Goal: Task Accomplishment & Management: Manage account settings

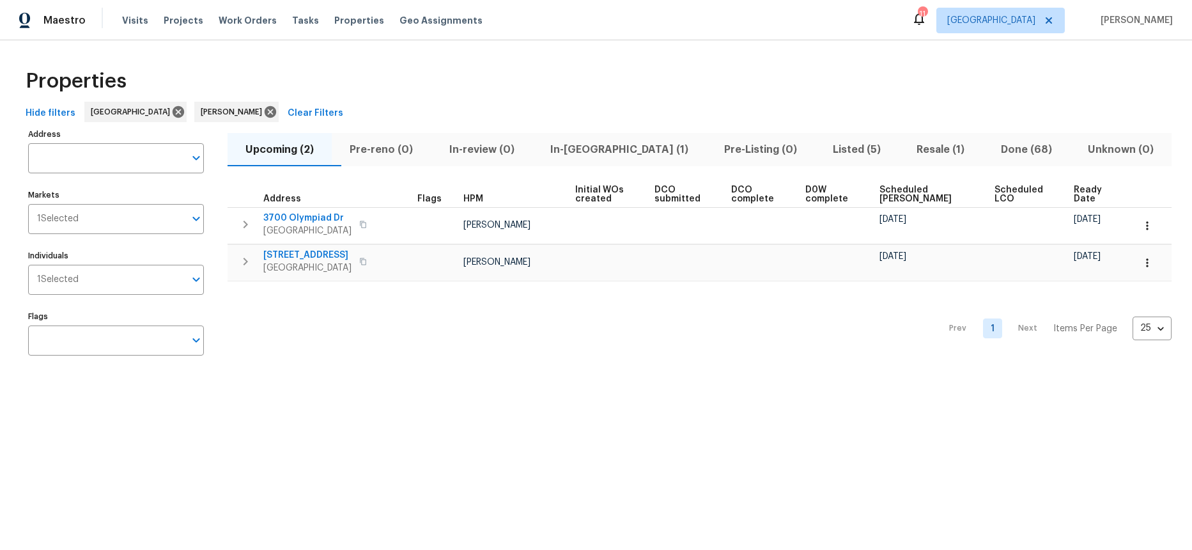
click at [597, 150] on span "In-[GEOGRAPHIC_DATA] (1)" at bounding box center [619, 150] width 158 height 18
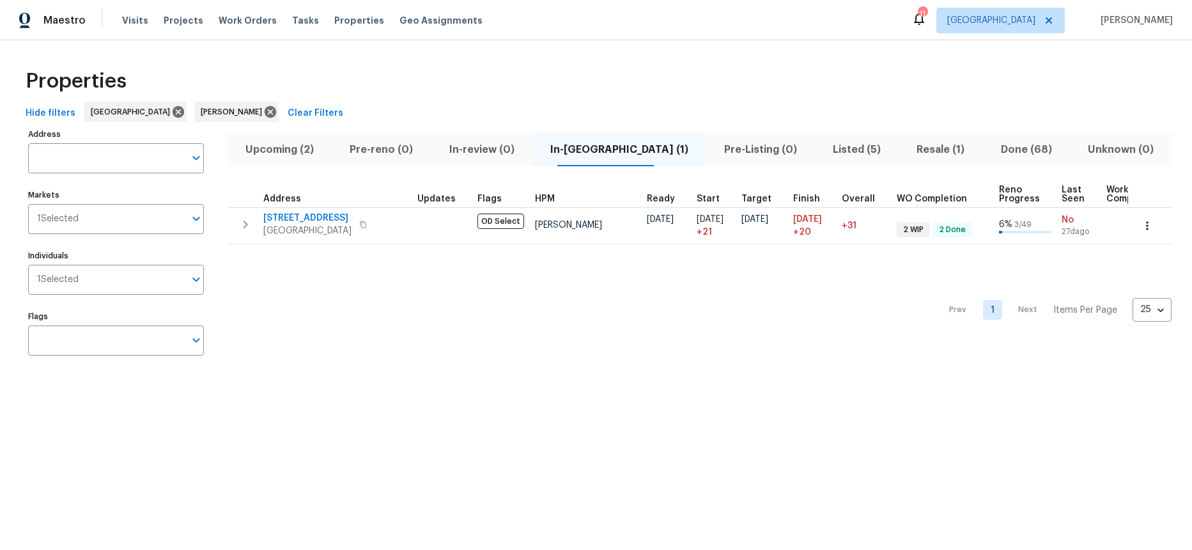
click at [383, 310] on div "Prev 1 Next Items Per Page 25 25 ​" at bounding box center [699, 306] width 944 height 124
click at [755, 389] on html "Maestro Visits Projects Work Orders Tasks Properties Geo Assignments 11 Los Ang…" at bounding box center [596, 194] width 1192 height 389
click at [449, 323] on div "Prev 1 Next Items Per Page 25 25 ​" at bounding box center [699, 306] width 944 height 124
click at [461, 335] on div "Prev 1 Next Items Per Page 25 25 ​" at bounding box center [699, 306] width 944 height 124
click at [456, 344] on div "Prev 1 Next Items Per Page 25 25 ​" at bounding box center [699, 306] width 944 height 124
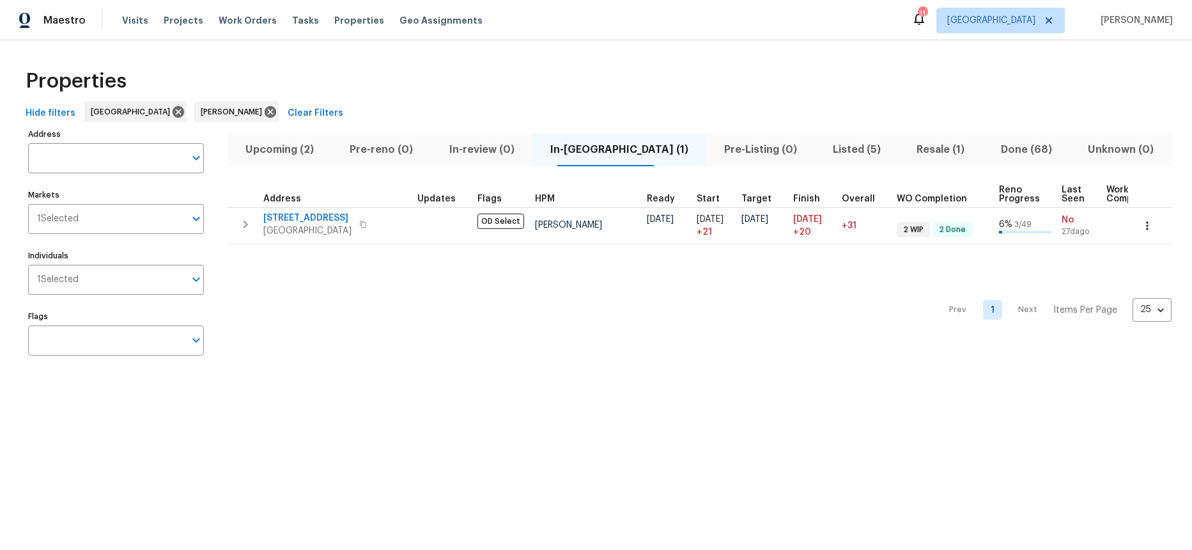
click at [456, 344] on div "Prev 1 Next Items Per Page 25 25 ​" at bounding box center [699, 306] width 944 height 124
click at [603, 376] on div "Properties Hide filters Los Angeles Ted Mirabella Clear Filters Address Address…" at bounding box center [596, 214] width 1192 height 348
click at [605, 345] on div "Prev 1 Next Items Per Page 25 25 ​" at bounding box center [699, 306] width 944 height 124
click at [518, 89] on div "Properties" at bounding box center [595, 81] width 1151 height 41
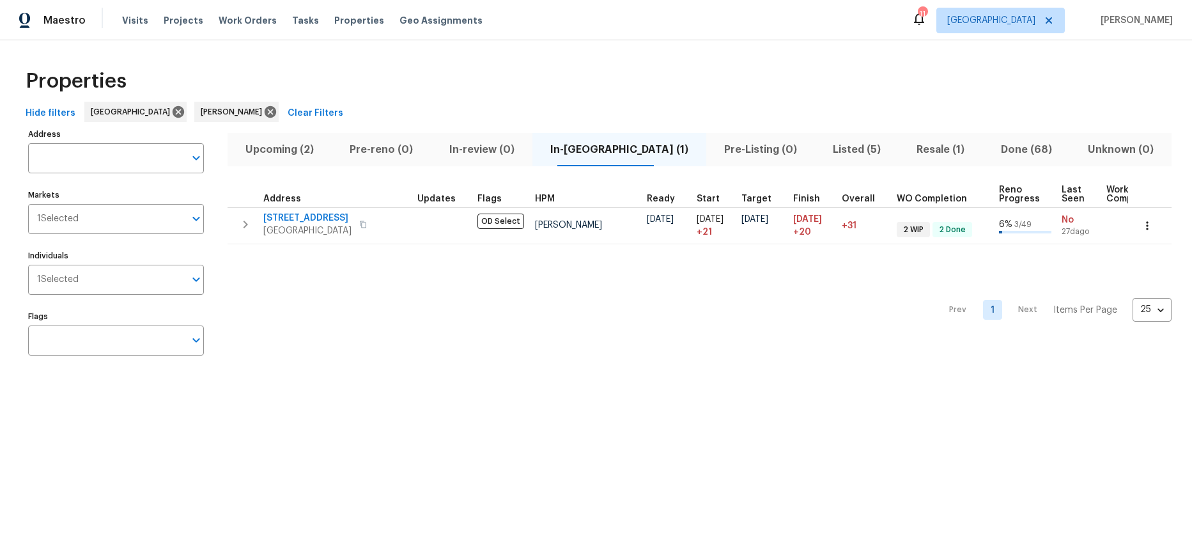
click at [518, 89] on div "Properties" at bounding box center [595, 81] width 1151 height 41
click at [130, 26] on span "Visits" at bounding box center [135, 20] width 26 height 13
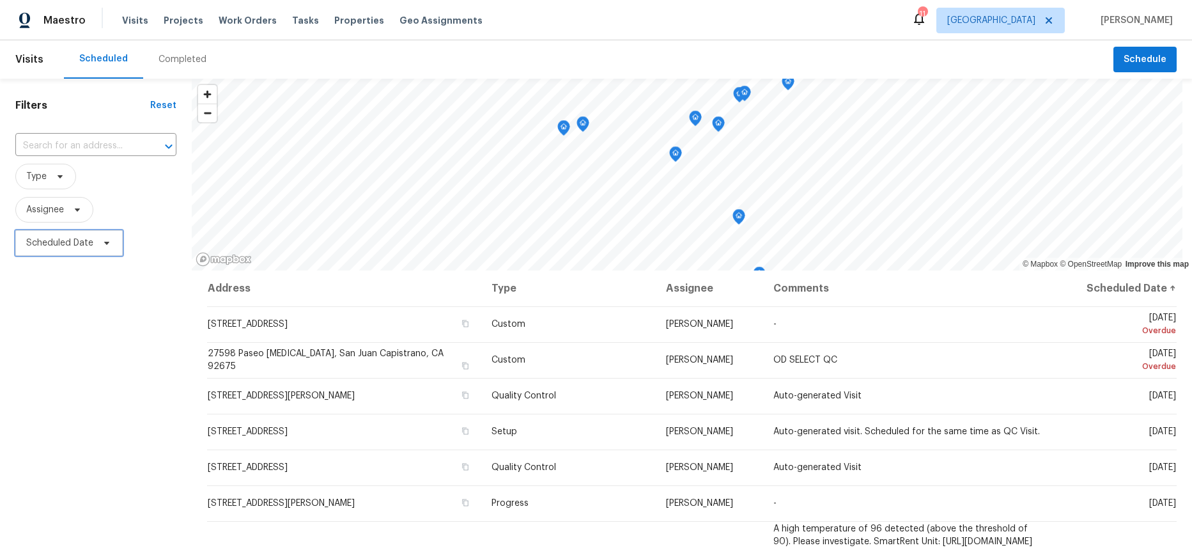
click at [72, 247] on span "Scheduled Date" at bounding box center [59, 242] width 67 height 13
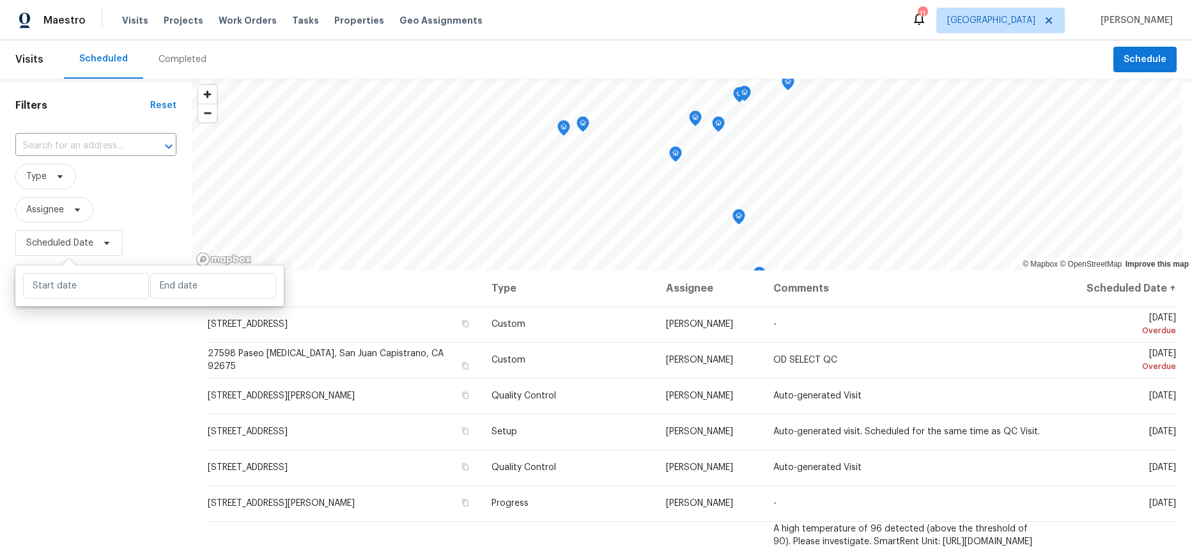
click at [79, 266] on div at bounding box center [149, 285] width 268 height 41
click at [84, 275] on input "text" at bounding box center [86, 286] width 126 height 26
select select "8"
select select "2025"
select select "9"
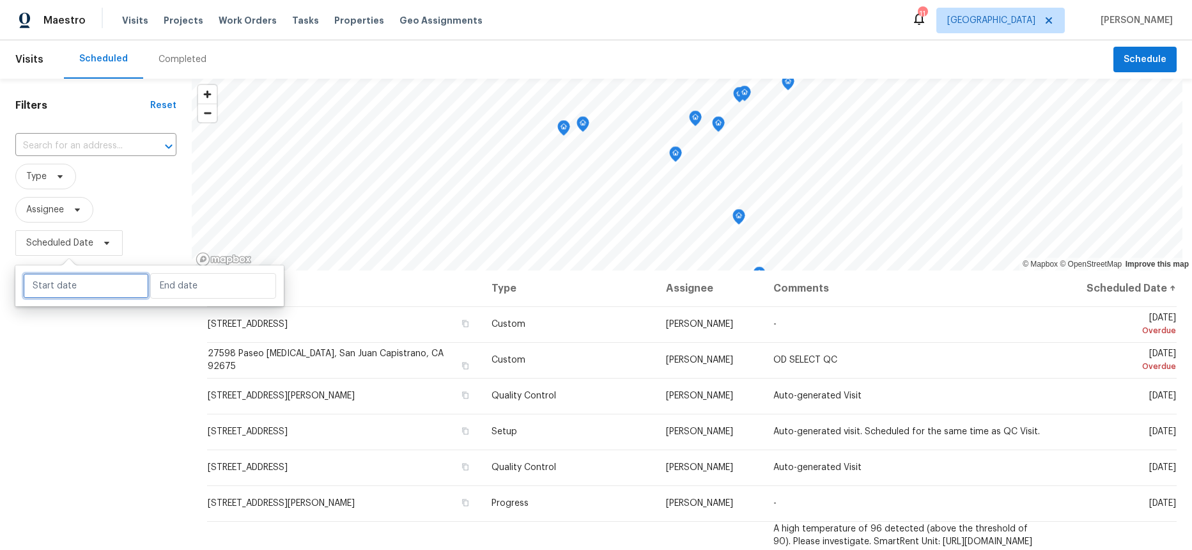
select select "2025"
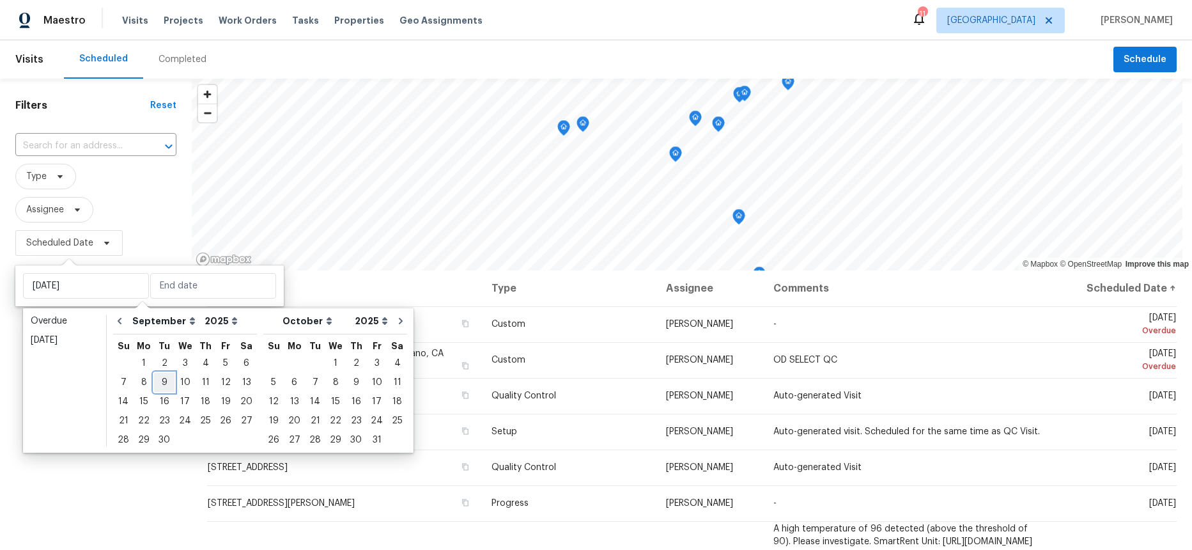
click at [164, 381] on div "9" at bounding box center [164, 382] width 20 height 18
type input "Tue, Sep 09"
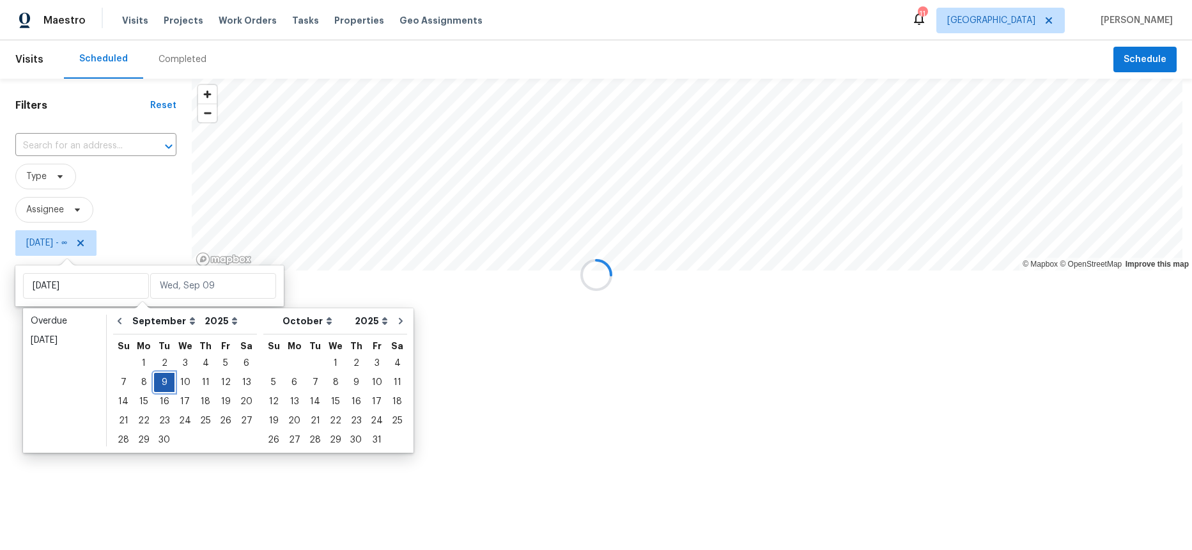
click at [164, 381] on div "9" at bounding box center [164, 382] width 20 height 18
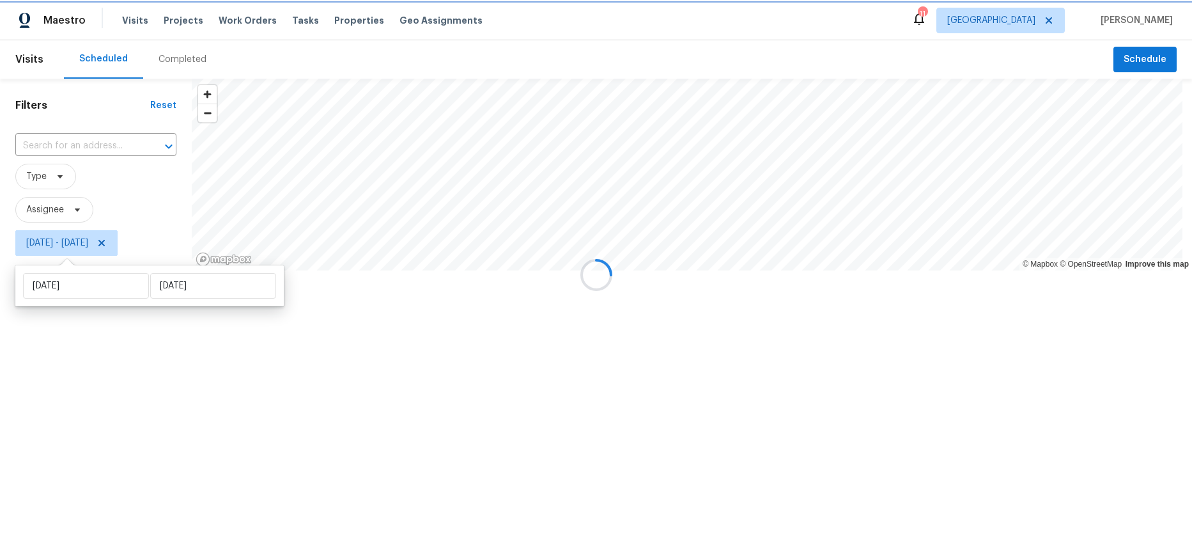
type input "Tue, Sep 09"
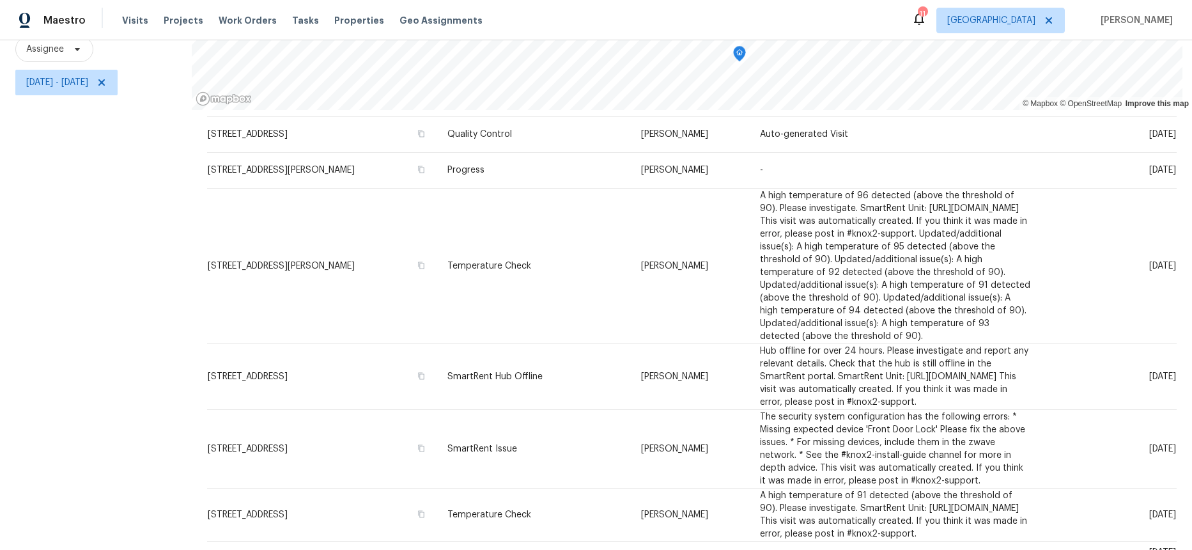
scroll to position [465, 0]
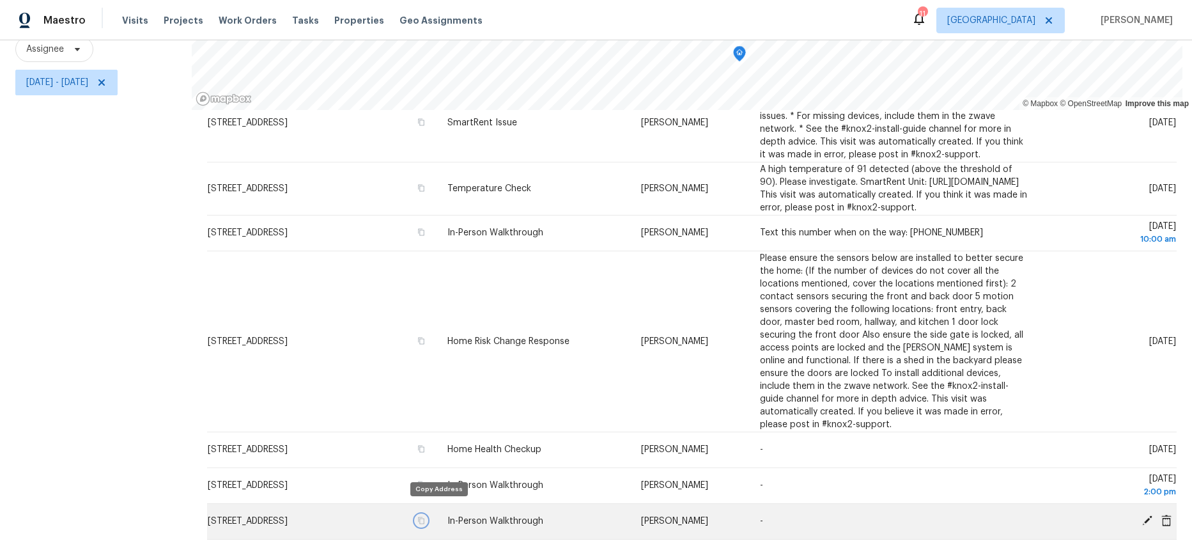
click at [424, 517] on icon "button" at bounding box center [421, 520] width 6 height 7
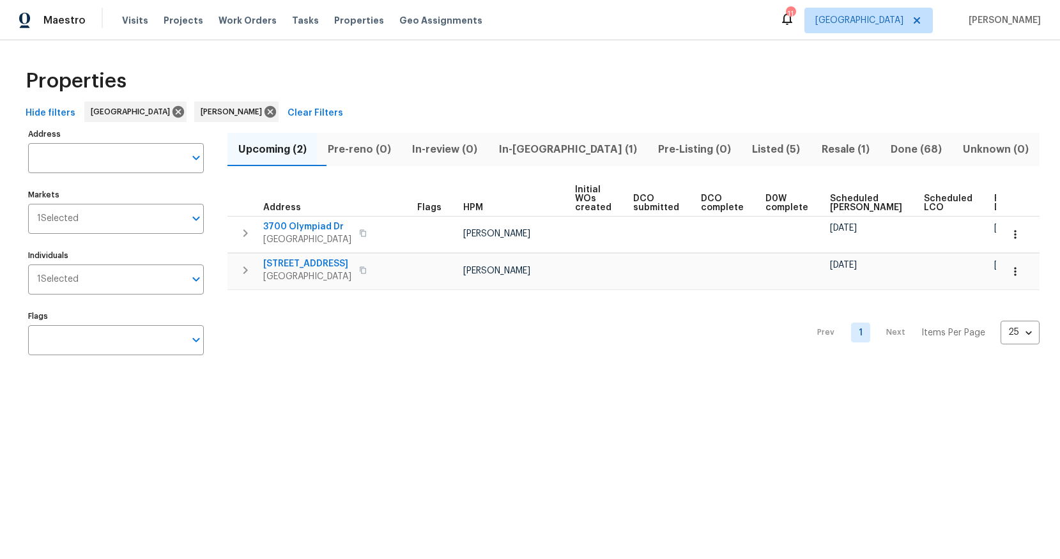
click at [560, 151] on span "In-reno (1)" at bounding box center [568, 150] width 144 height 18
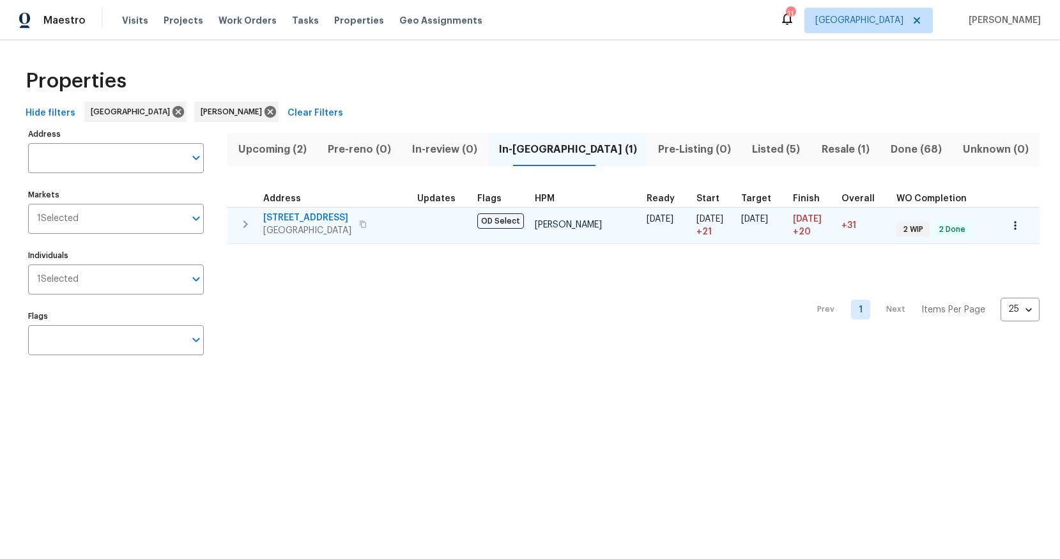
click at [424, 220] on td at bounding box center [442, 225] width 60 height 36
click at [315, 219] on span "2909 10th St Apt 4" at bounding box center [307, 218] width 88 height 13
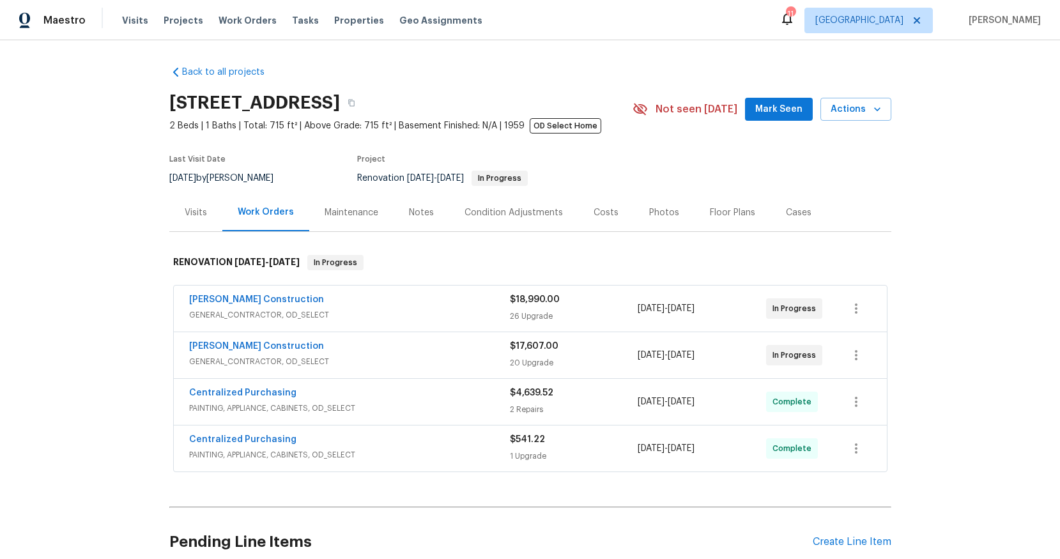
click at [424, 214] on div "Notes" at bounding box center [421, 212] width 25 height 13
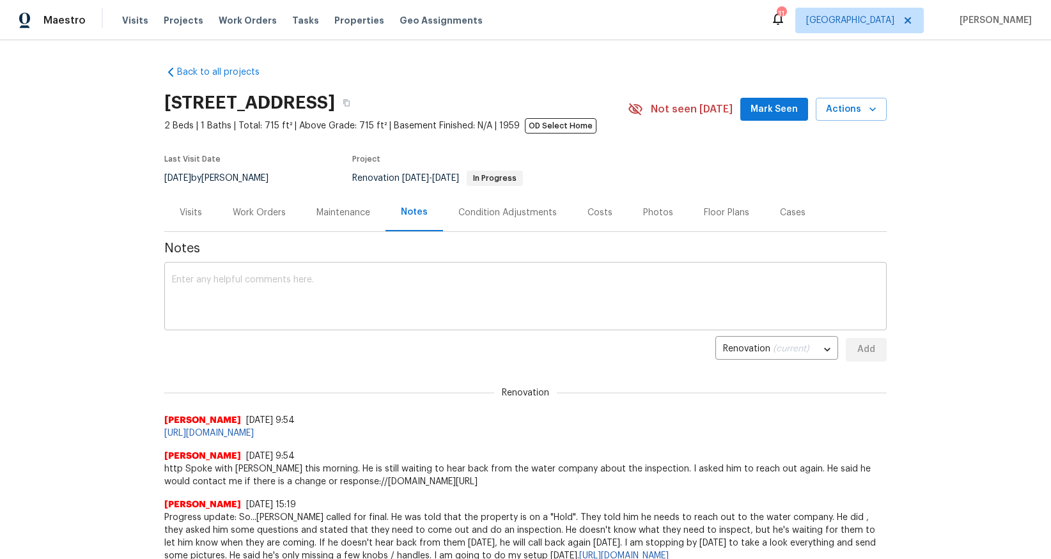
click at [202, 271] on div "x ​" at bounding box center [525, 297] width 722 height 65
drag, startPoint x: 202, startPoint y: 271, endPoint x: 216, endPoint y: 295, distance: 28.1
click at [222, 300] on textarea at bounding box center [525, 297] width 707 height 45
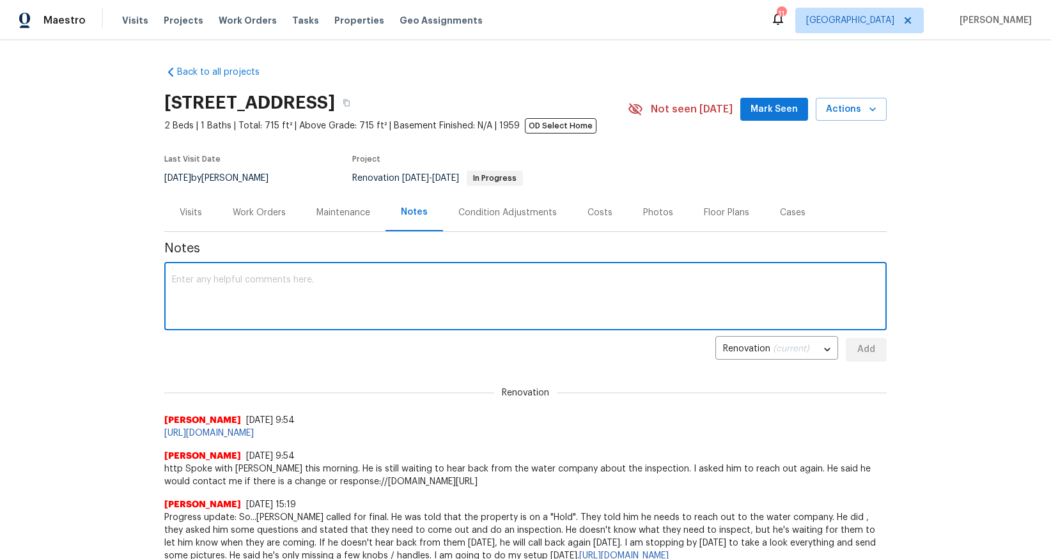
click at [190, 279] on textarea at bounding box center [525, 297] width 707 height 45
paste textarea "Update: I called the Water Department @310.458.8531 to find out about the inspe…"
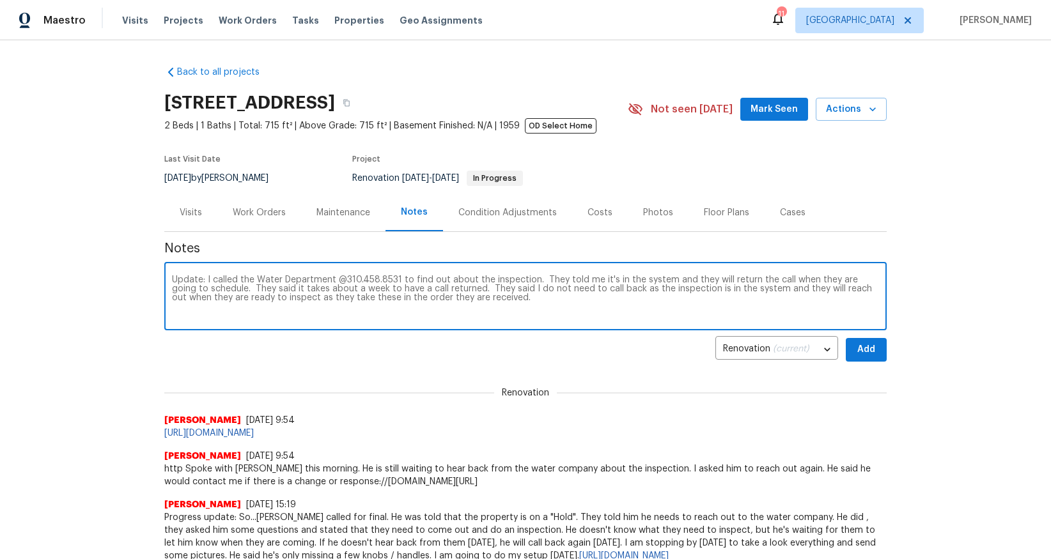
click at [565, 309] on textarea "Update: I called the Water Department @310.458.8531 to find out about the inspe…" at bounding box center [525, 297] width 707 height 45
click at [506, 298] on textarea "Update: I called the Water Department @310.458.8531 to find out about the inspe…" at bounding box center [525, 297] width 707 height 45
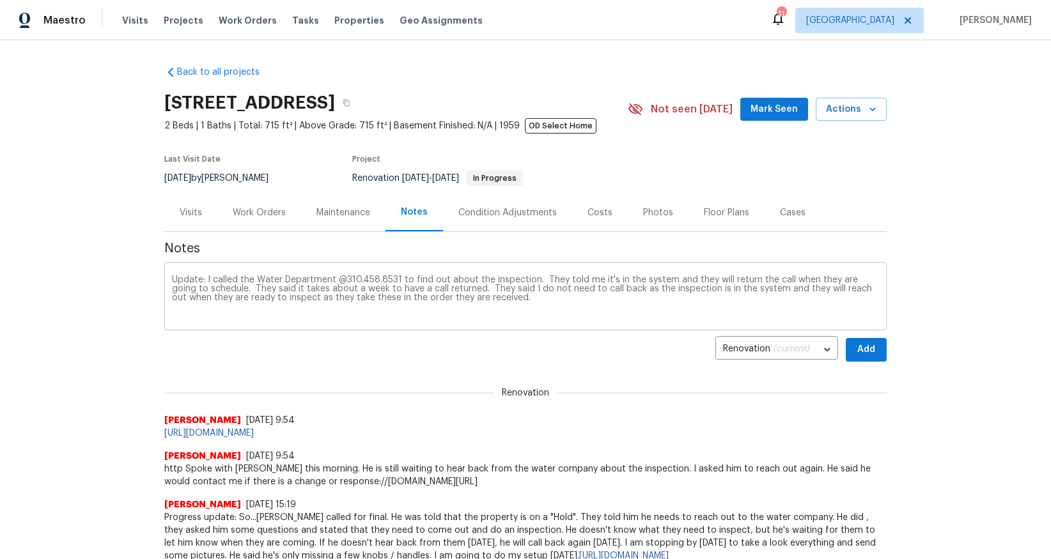
click at [514, 306] on textarea "Update: I called the Water Department @310.458.8531 to find out about the inspe…" at bounding box center [525, 297] width 707 height 45
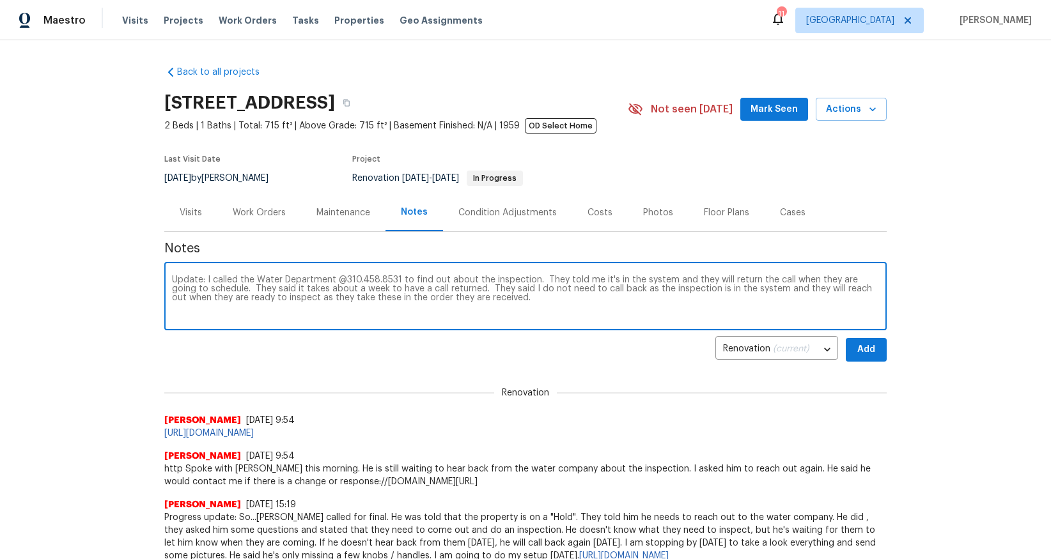
click at [488, 295] on textarea "Update: I called the Water Department @310.458.8531 to find out about the inspe…" at bounding box center [525, 297] width 707 height 45
paste textarea "https://opendoor.slack.com/archives/C08TAUS6WCS/p1757431911900449"
type textarea "Update: I called the Water Department @310.458.8531 to find out about the inspe…"
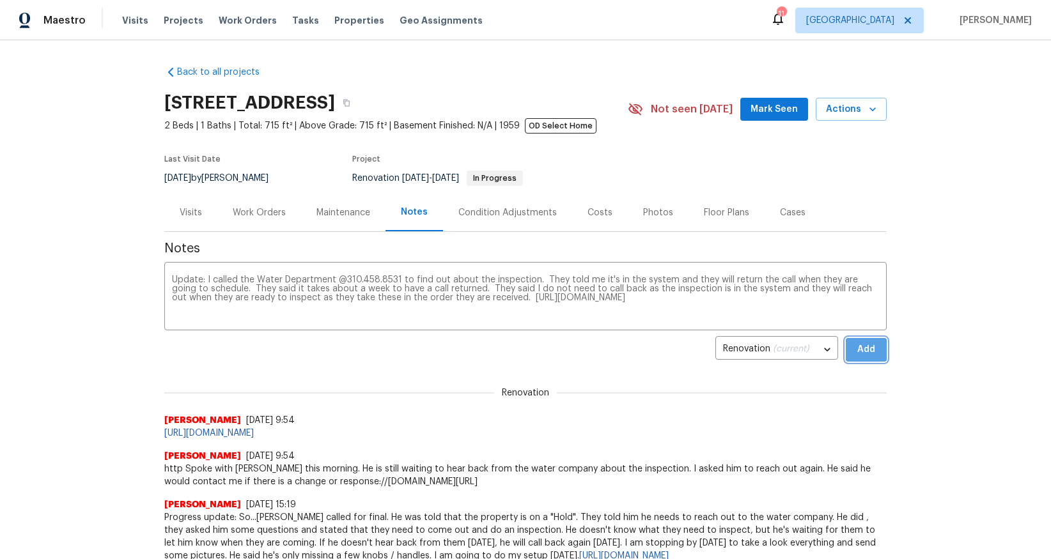
click at [865, 355] on span "Add" at bounding box center [866, 350] width 20 height 16
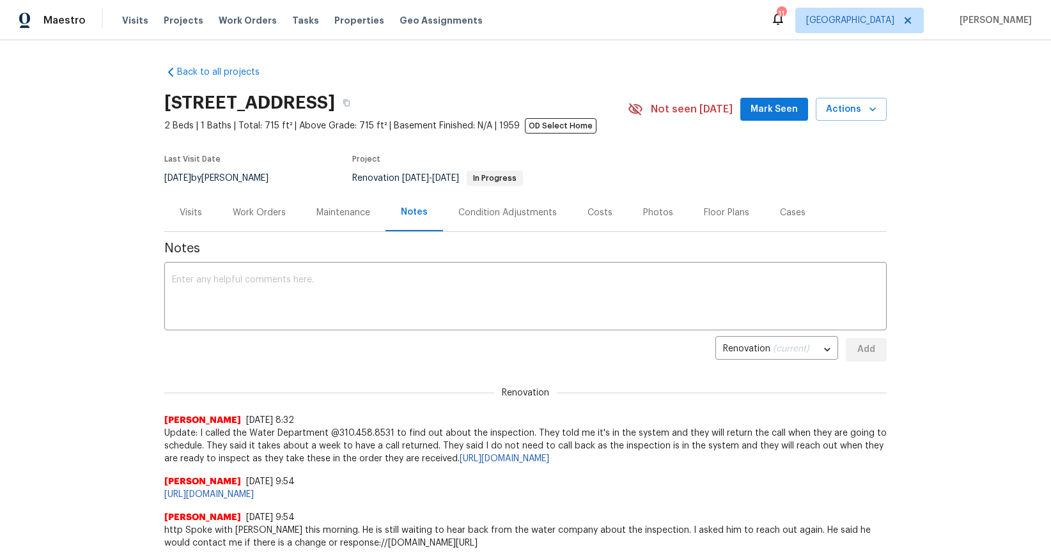
click at [785, 489] on span "https://opendoor.slack.com/archives/C08TAUS6WCS/p1757350379288349" at bounding box center [525, 494] width 722 height 13
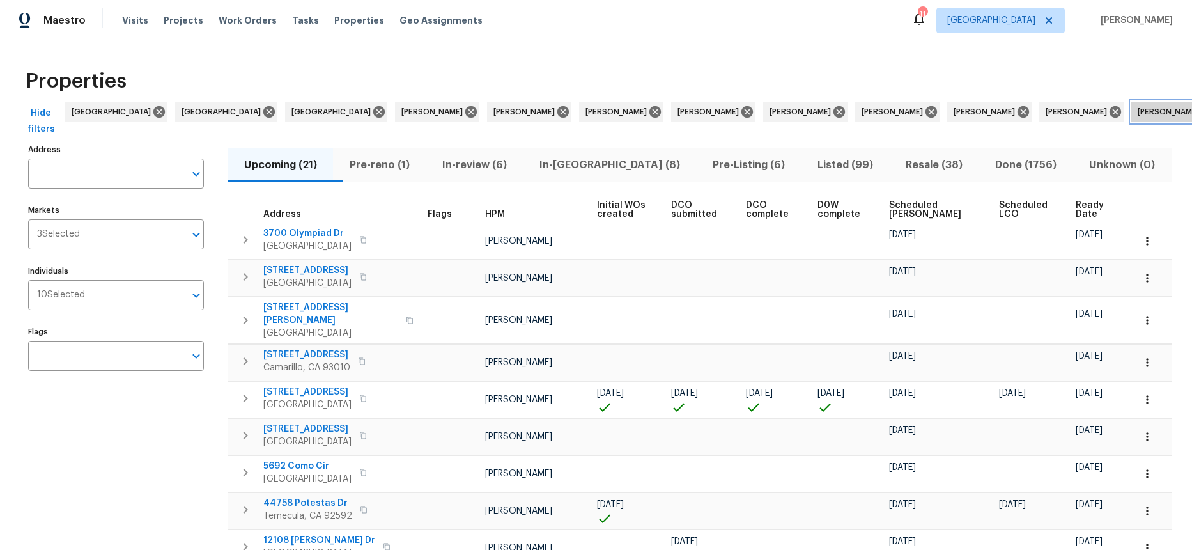
click at [1191, 114] on icon at bounding box center [1207, 112] width 14 height 14
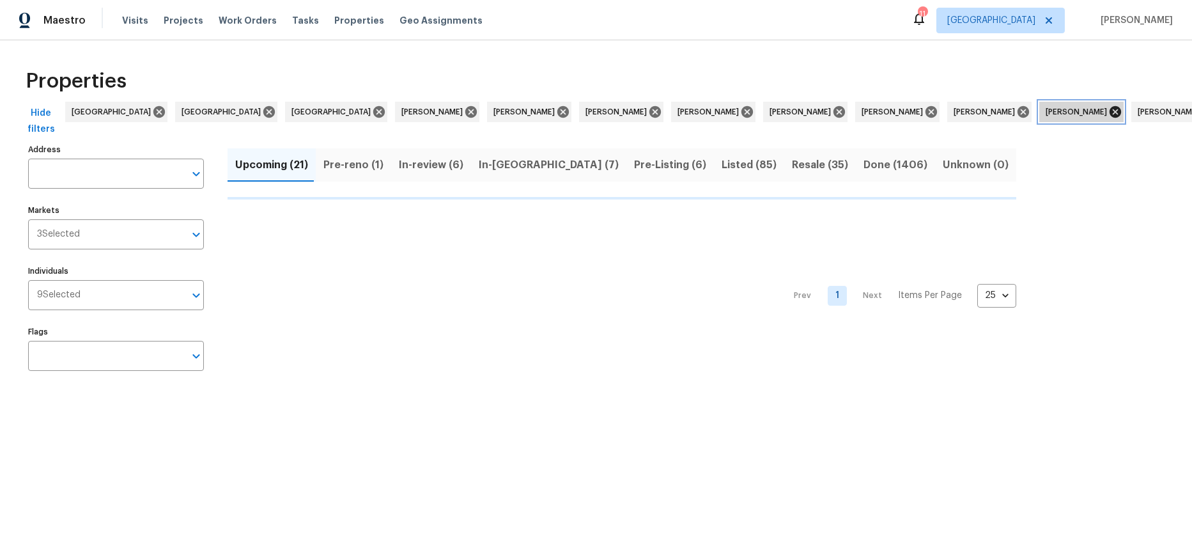
click at [1108, 109] on icon at bounding box center [1115, 112] width 14 height 14
click at [1017, 114] on icon at bounding box center [1023, 112] width 12 height 12
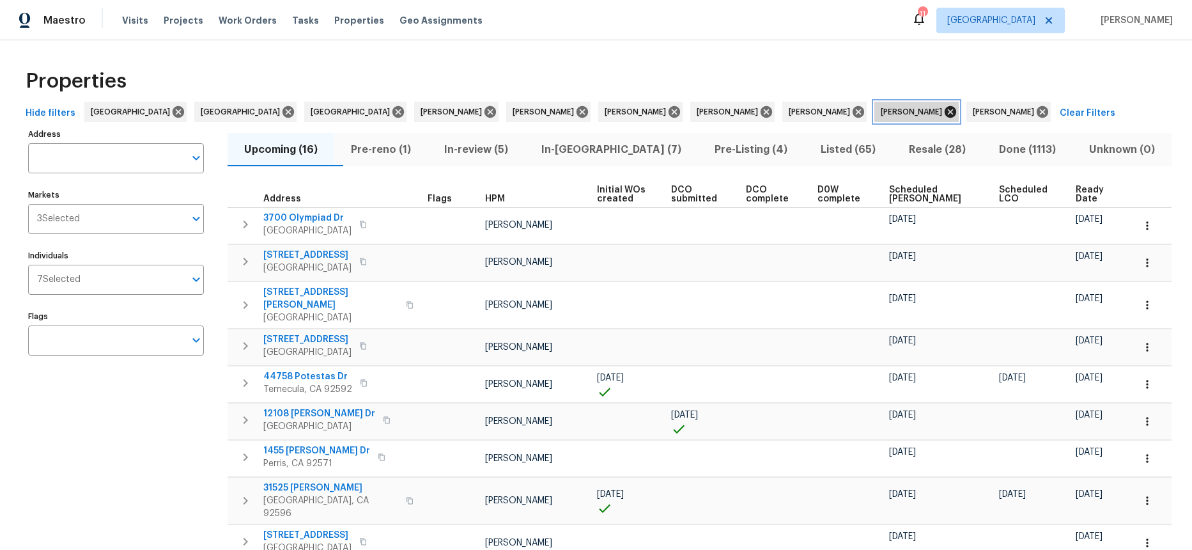
click at [943, 112] on icon at bounding box center [950, 112] width 14 height 14
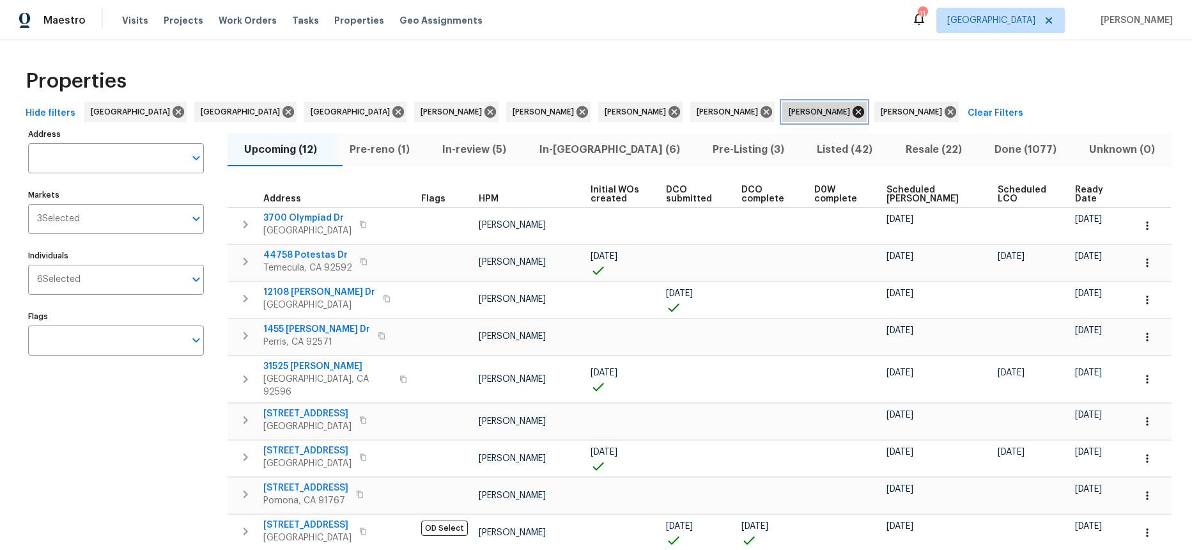
click at [852, 111] on icon at bounding box center [858, 112] width 12 height 12
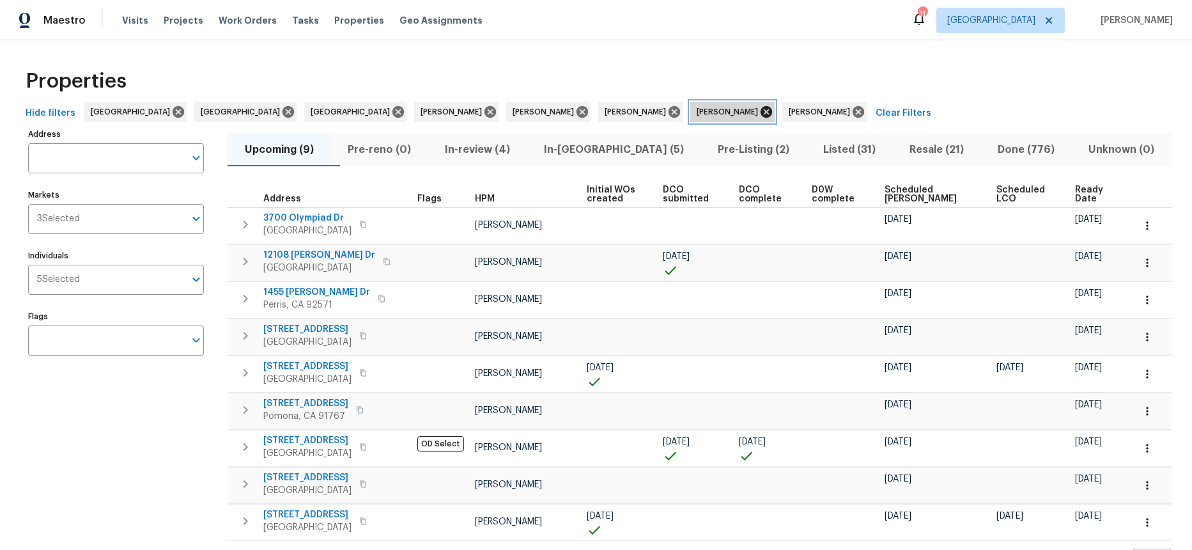
click at [760, 112] on icon at bounding box center [766, 112] width 12 height 12
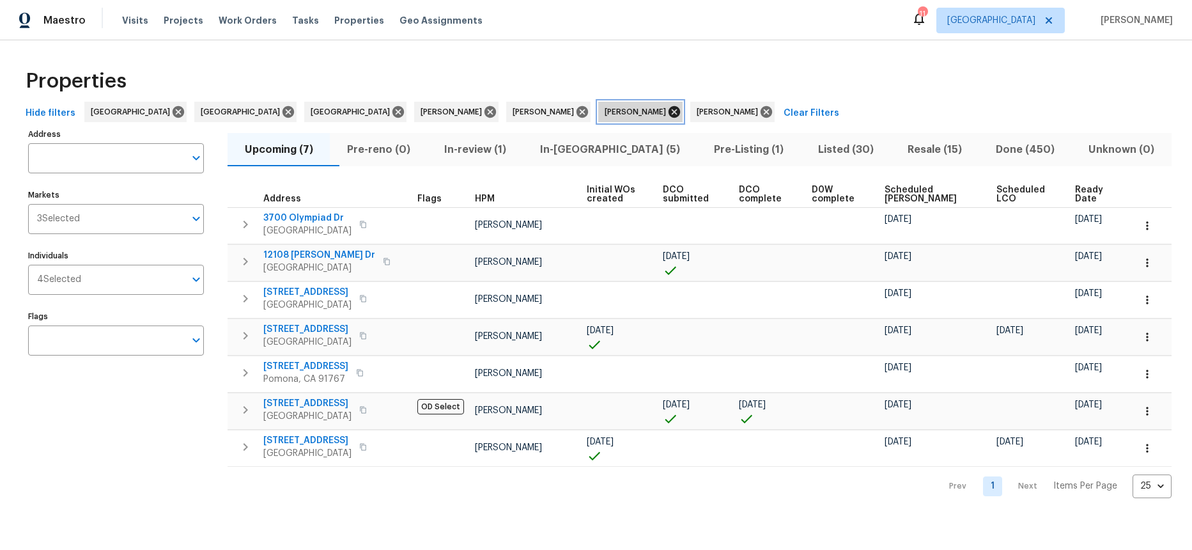
click at [668, 111] on icon at bounding box center [674, 112] width 12 height 12
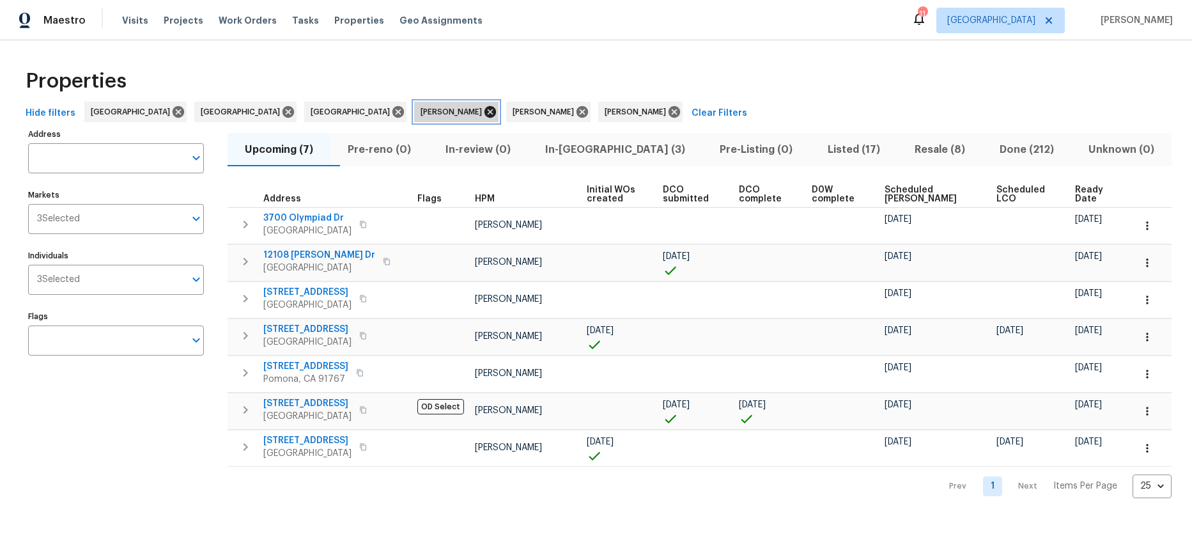
click at [483, 111] on icon at bounding box center [490, 112] width 14 height 14
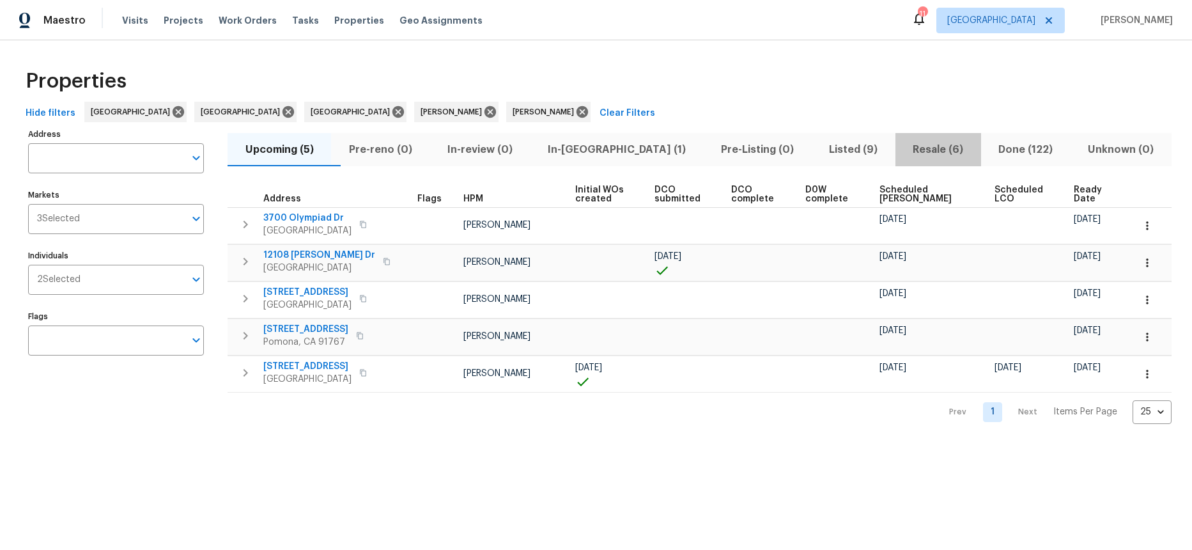
click at [903, 155] on span "Resale (6)" at bounding box center [938, 150] width 70 height 18
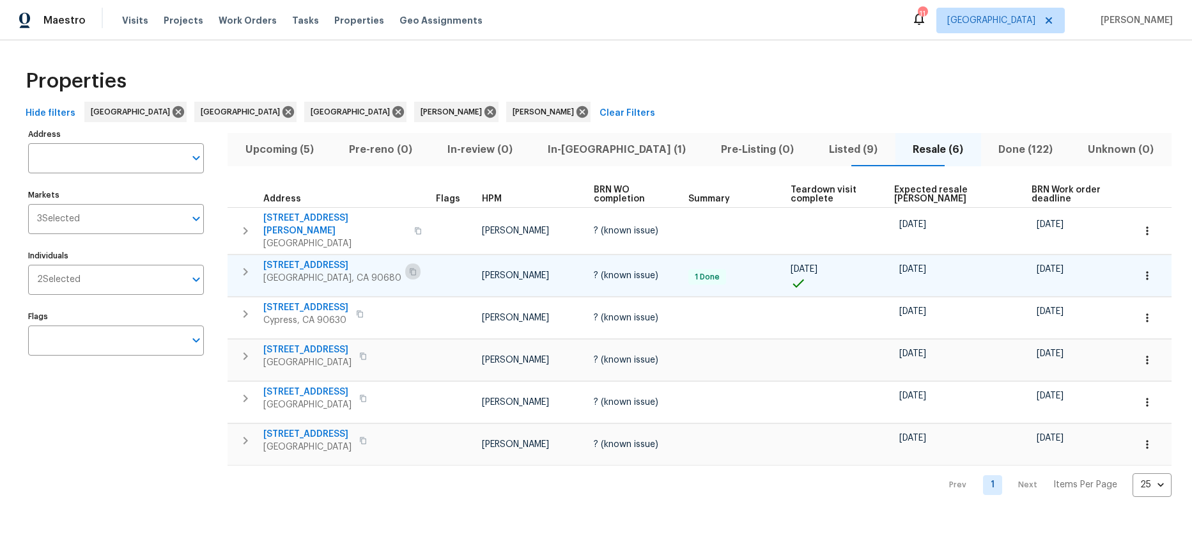
click at [409, 268] on icon "button" at bounding box center [413, 272] width 8 height 8
